Goal: Task Accomplishment & Management: Complete application form

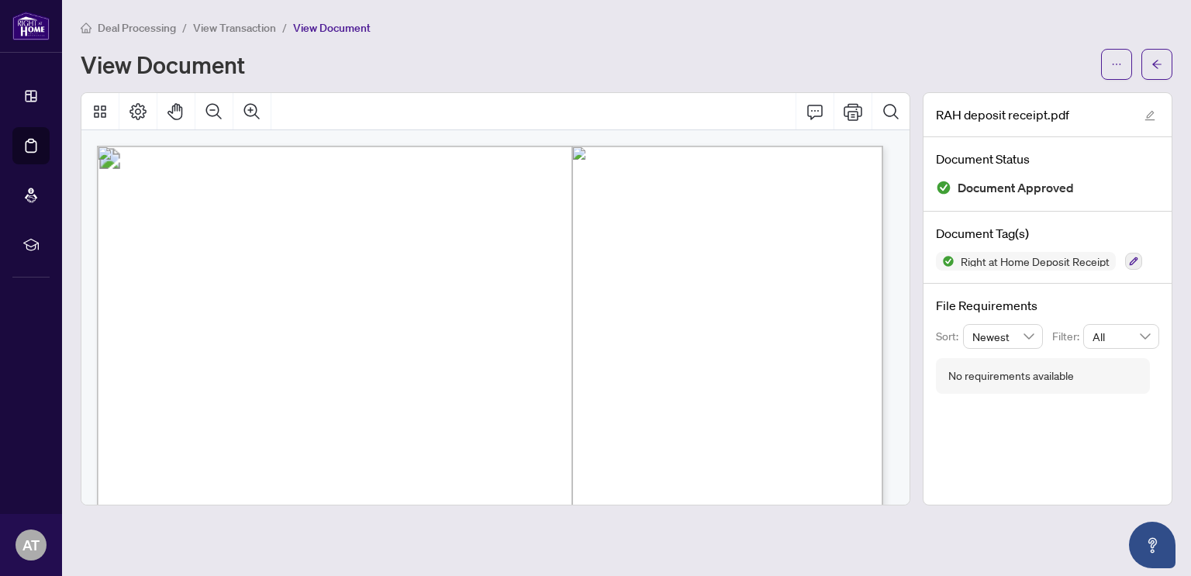
scroll to position [65, 0]
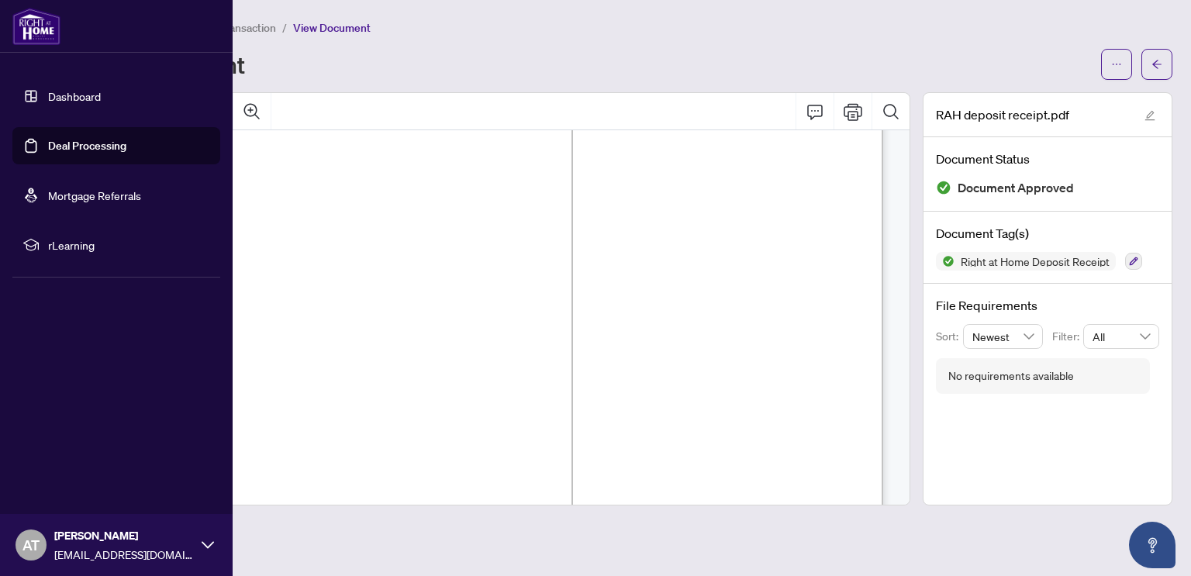
click at [48, 139] on link "Deal Processing" at bounding box center [87, 146] width 78 height 14
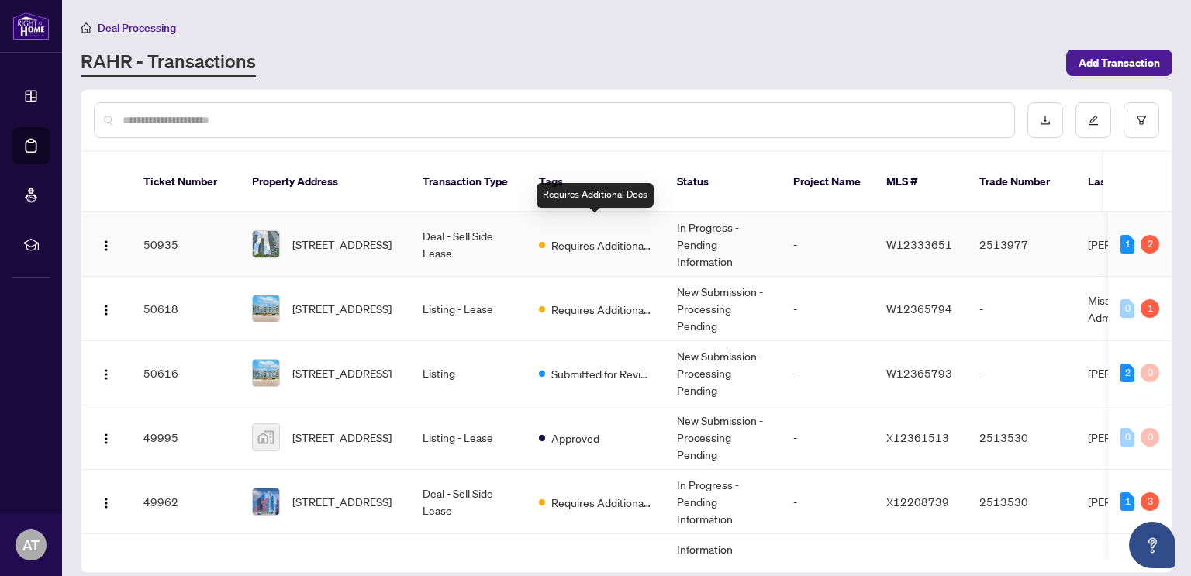
click at [564, 235] on td "Requires Additional Docs" at bounding box center [596, 245] width 138 height 64
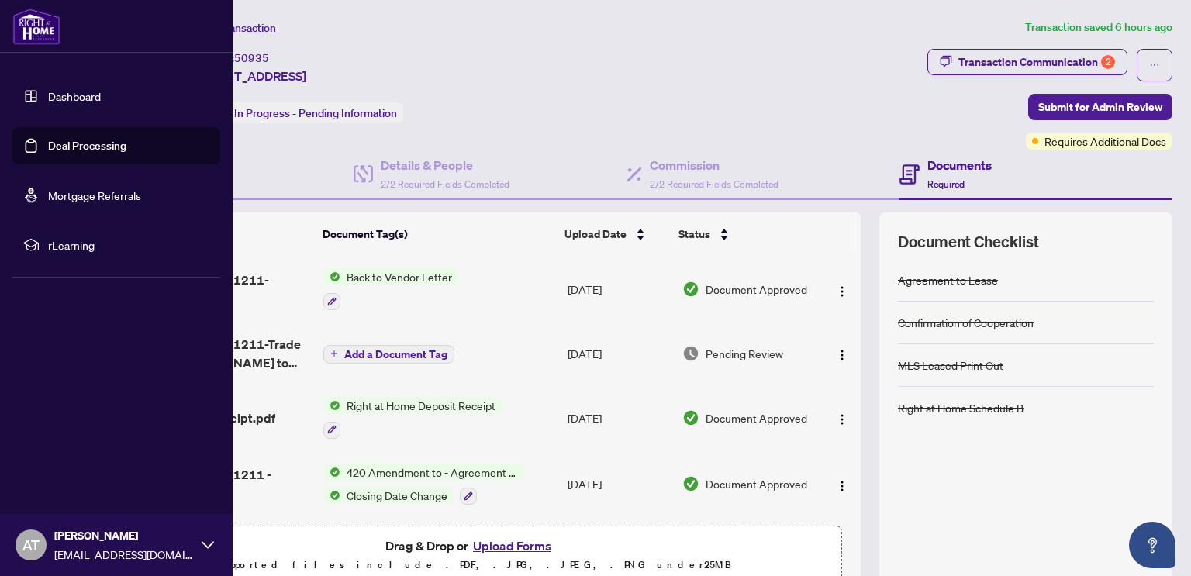
click at [88, 140] on link "Deal Processing" at bounding box center [87, 146] width 78 height 14
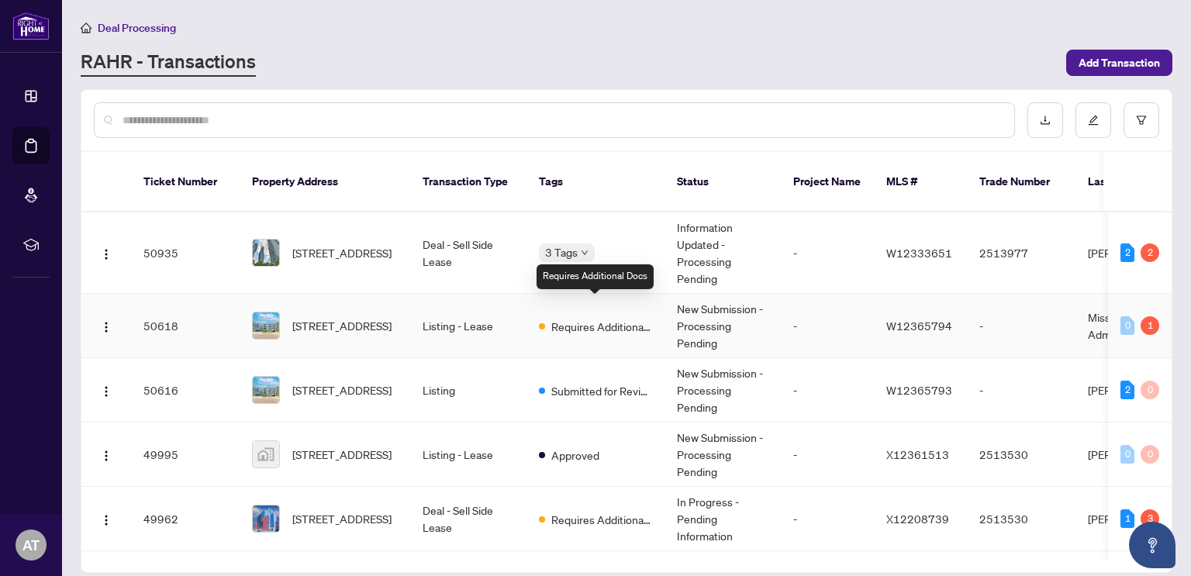
click at [557, 318] on span "Requires Additional Docs" at bounding box center [602, 326] width 101 height 17
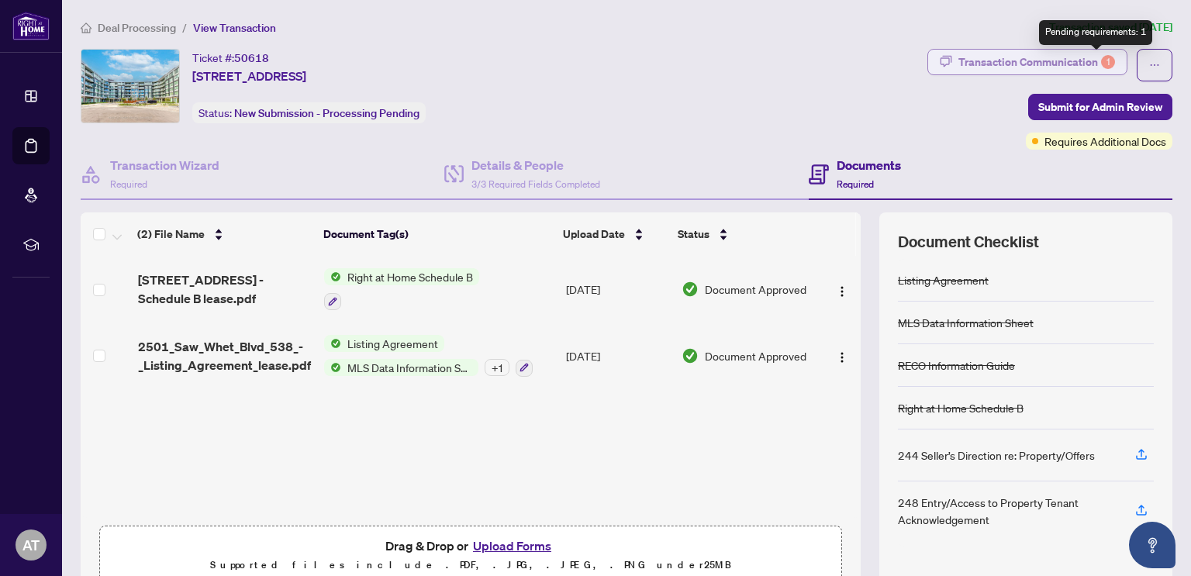
click at [1094, 54] on div "Transaction Communication 1" at bounding box center [1037, 62] width 157 height 25
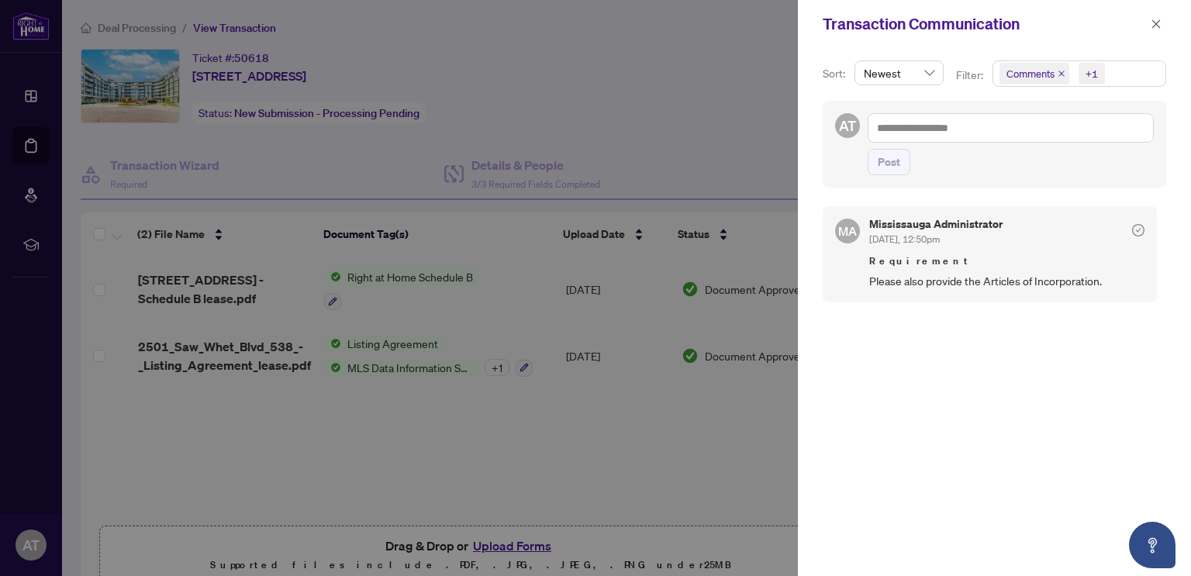
click at [612, 128] on div at bounding box center [595, 288] width 1191 height 576
click at [663, 443] on div at bounding box center [595, 288] width 1191 height 576
click at [1150, 26] on button "button" at bounding box center [1156, 24] width 20 height 19
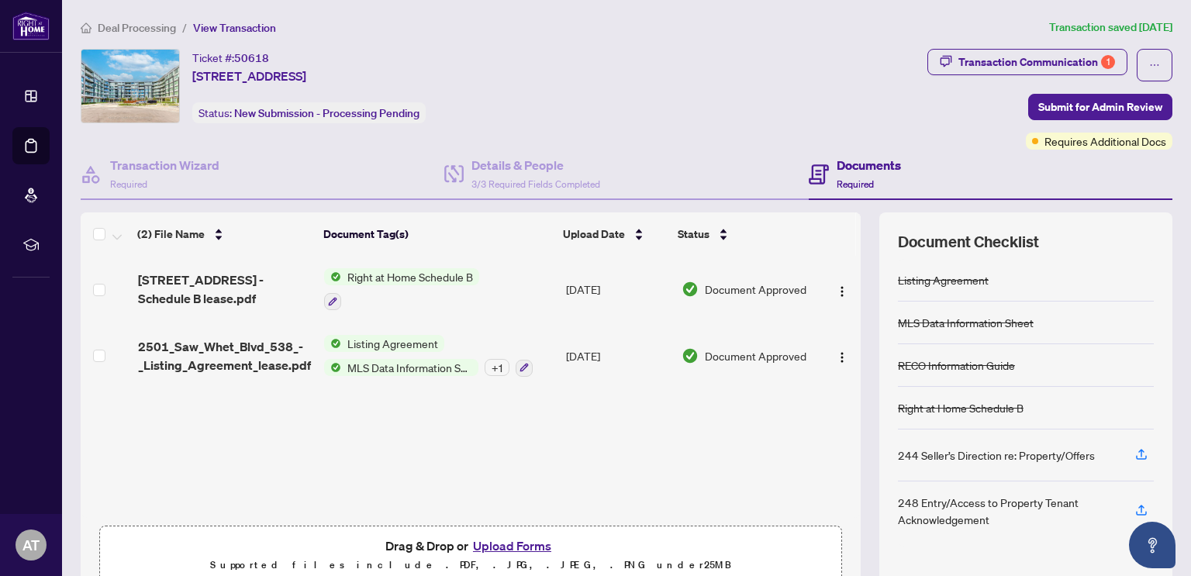
scroll to position [71, 0]
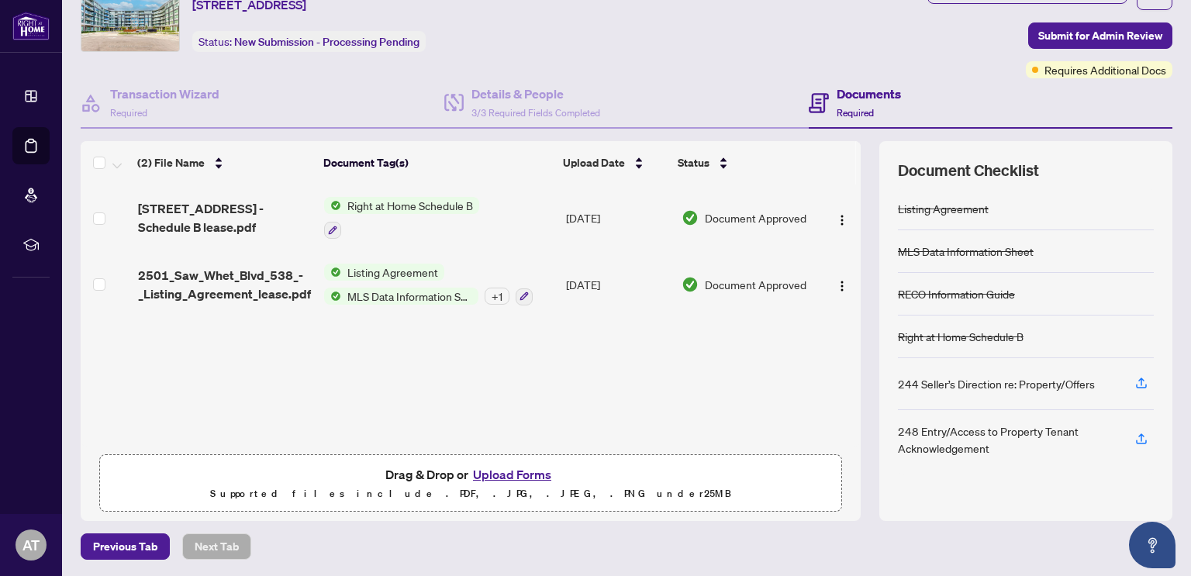
click at [510, 472] on button "Upload Forms" at bounding box center [513, 475] width 88 height 20
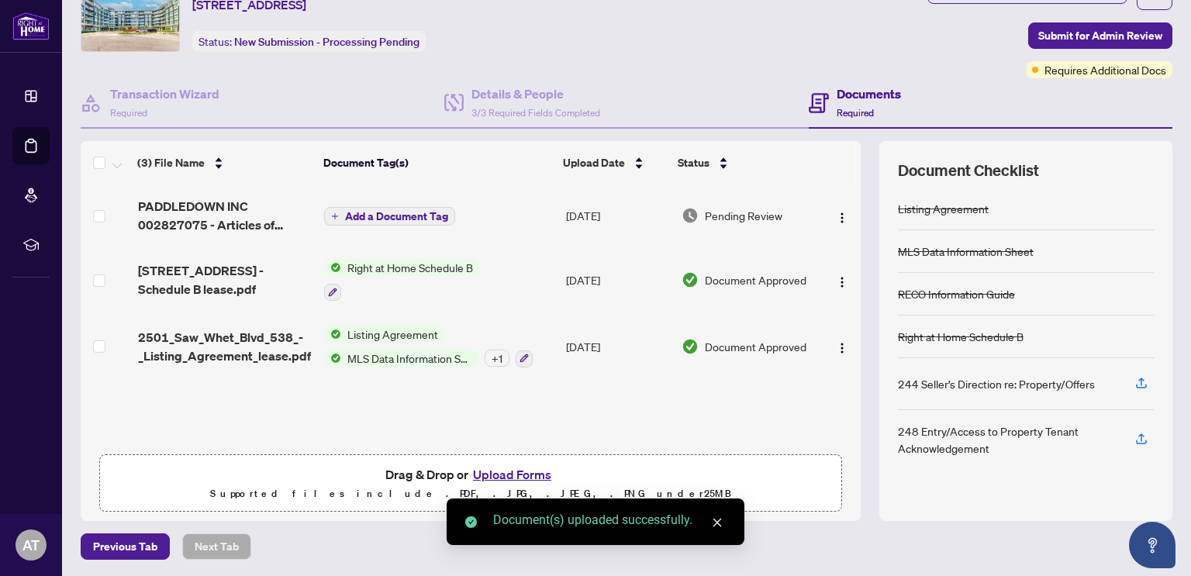
click at [393, 220] on span "Add a Document Tag" at bounding box center [396, 216] width 103 height 11
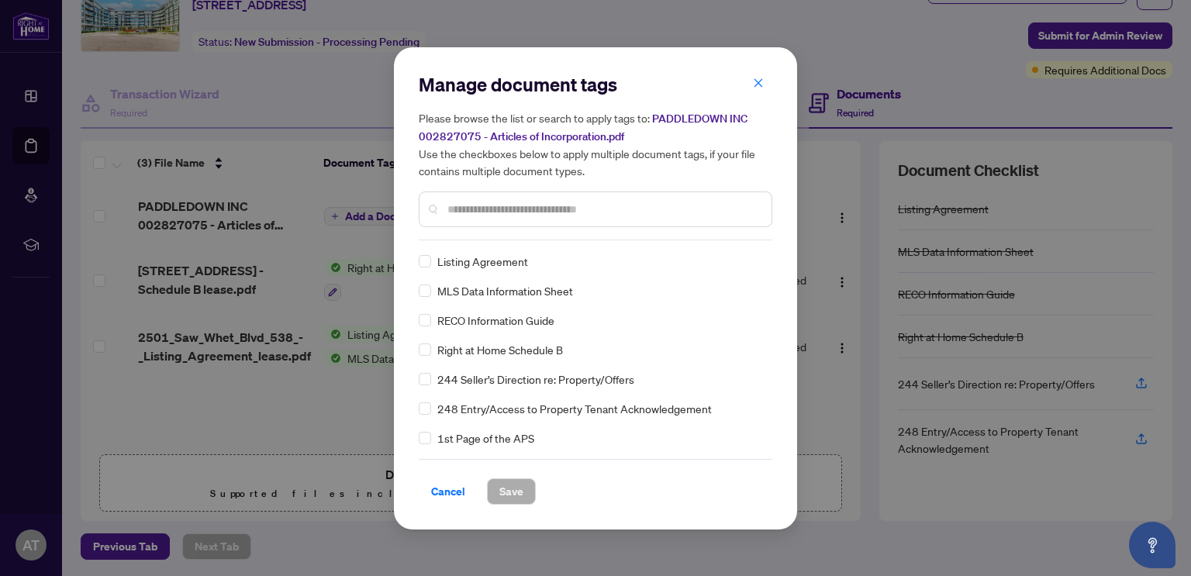
click at [562, 202] on input "text" at bounding box center [604, 209] width 312 height 17
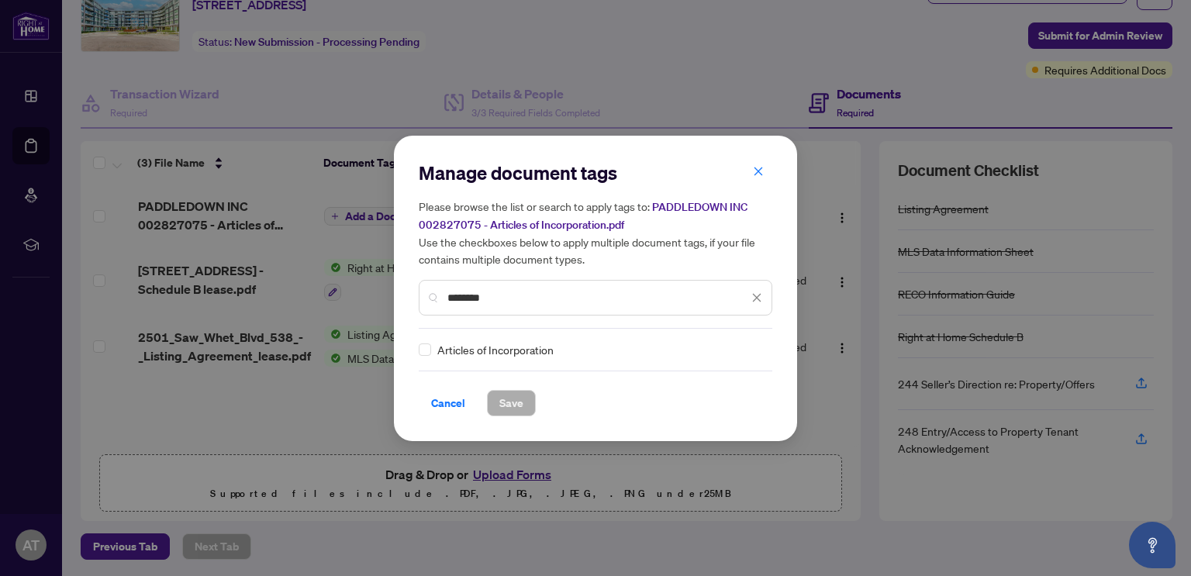
type input "********"
click at [506, 403] on span "Save" at bounding box center [512, 403] width 24 height 25
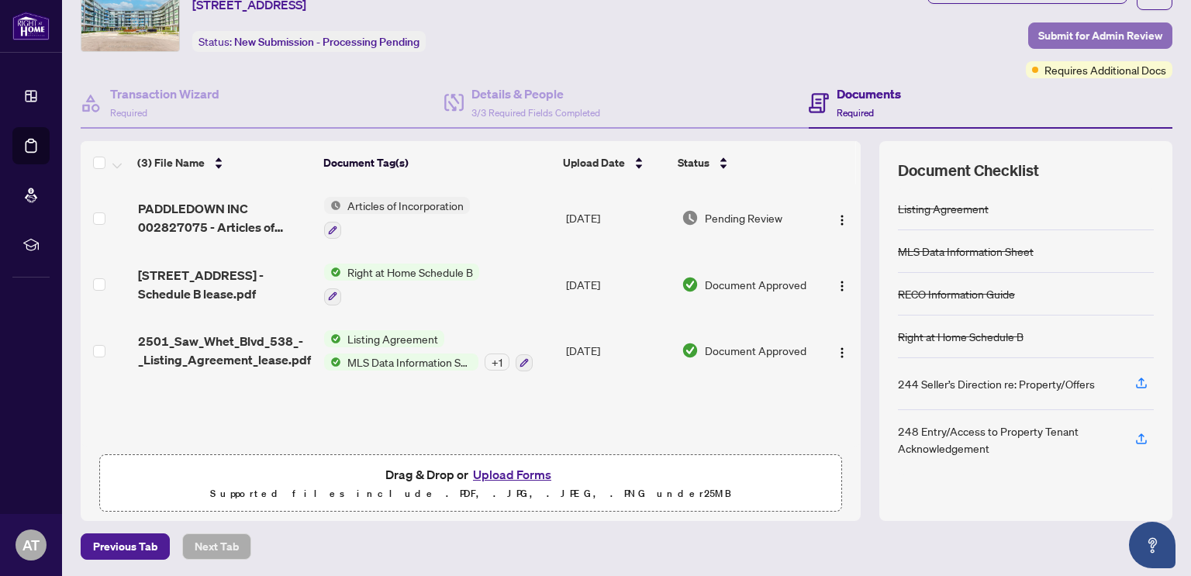
click at [1060, 39] on span "Submit for Admin Review" at bounding box center [1101, 35] width 124 height 25
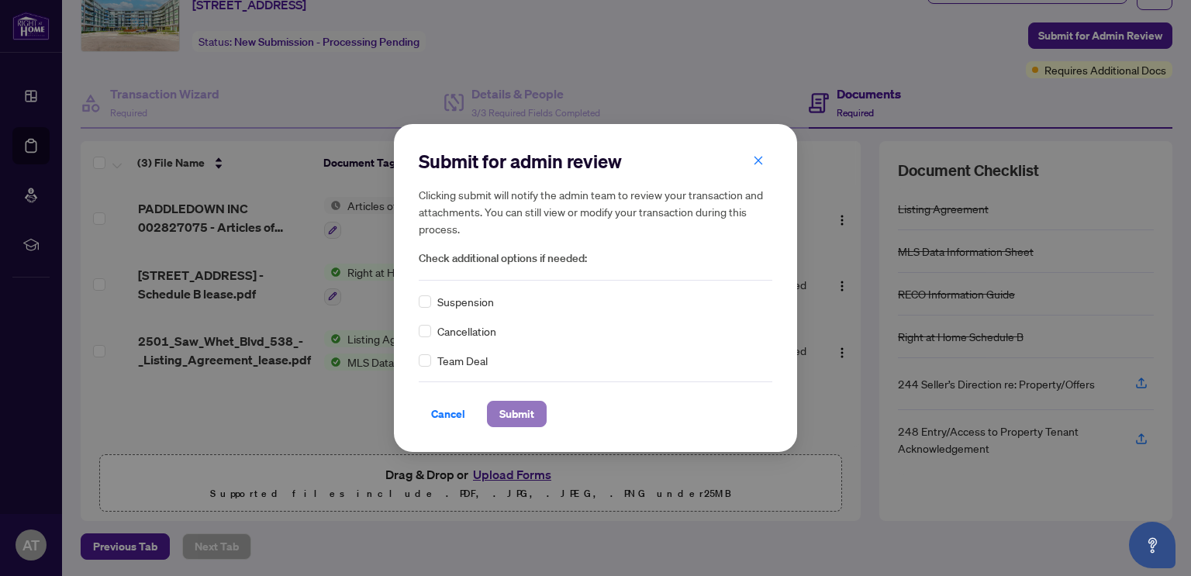
click at [521, 412] on span "Submit" at bounding box center [517, 414] width 35 height 25
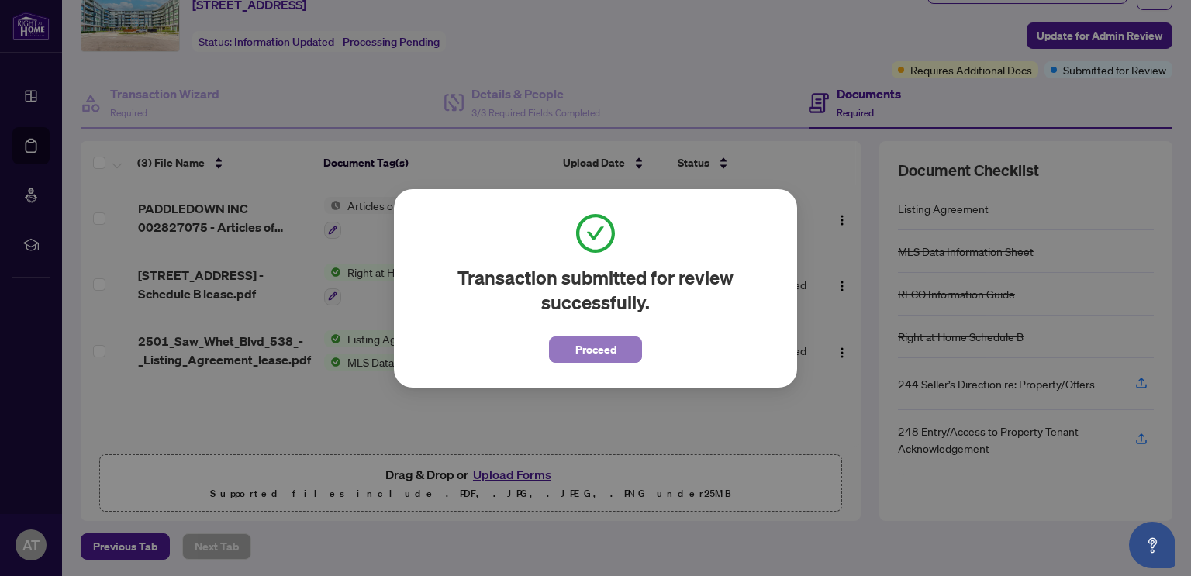
click at [604, 348] on span "Proceed" at bounding box center [596, 349] width 41 height 25
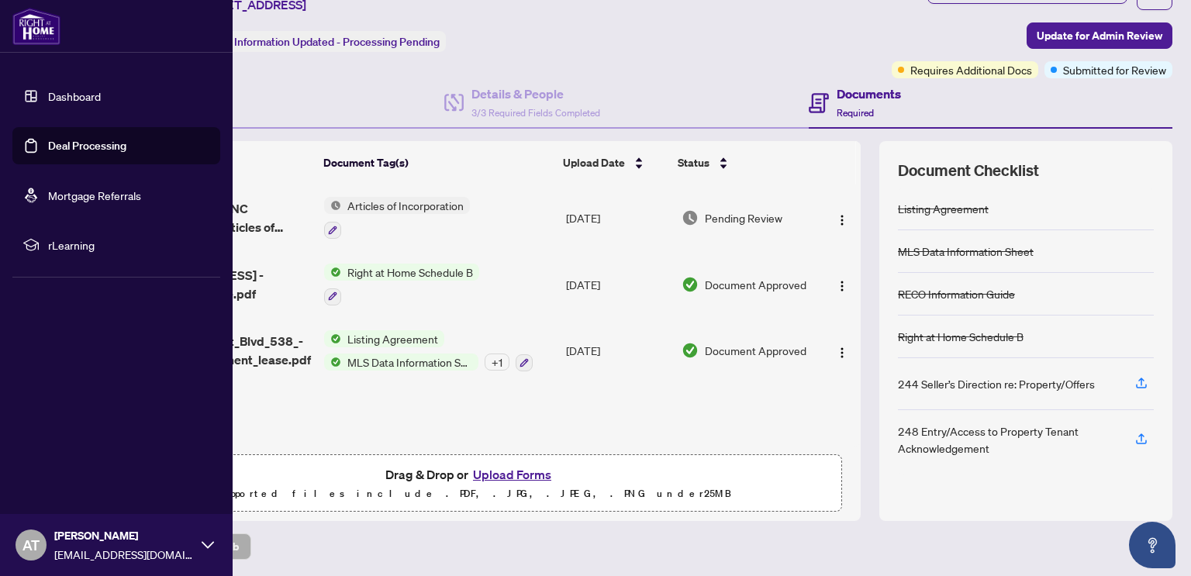
click at [48, 144] on link "Deal Processing" at bounding box center [87, 146] width 78 height 14
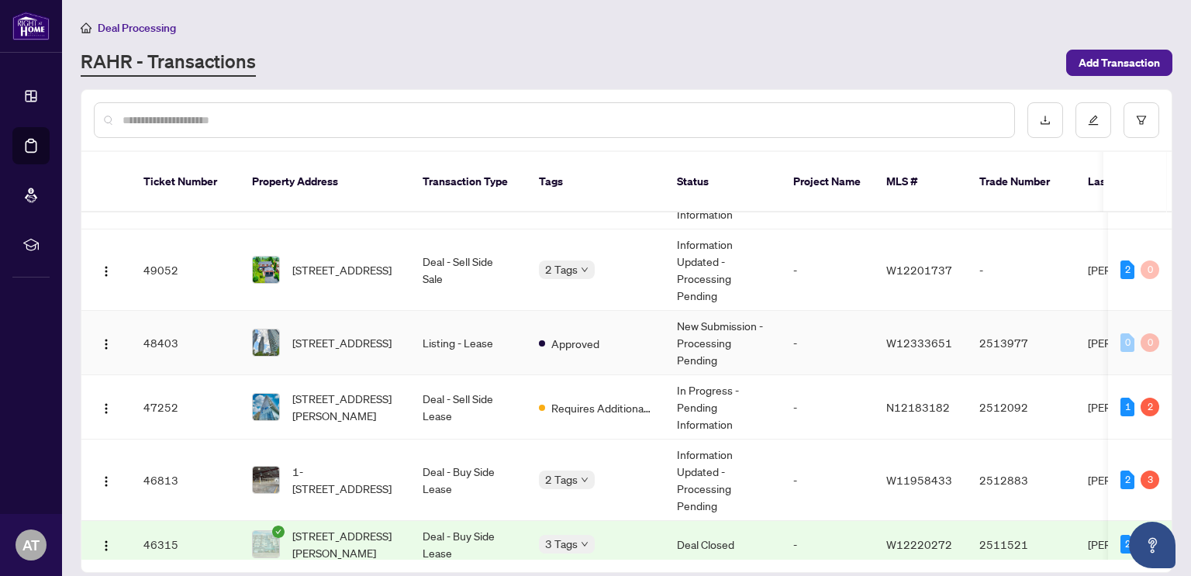
scroll to position [621, 0]
